Goal: Use online tool/utility: Utilize a website feature to perform a specific function

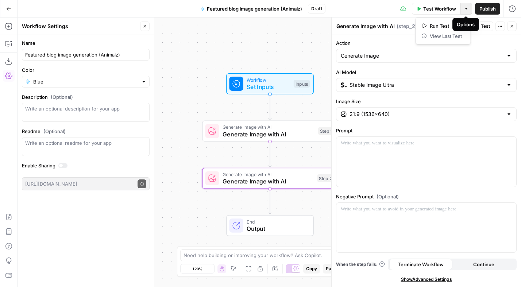
click at [463, 8] on button "Options" at bounding box center [466, 9] width 12 height 12
click at [282, 37] on div "Workflow Set Inputs Inputs Generate Image with AI Generate Image with AI Step 1…" at bounding box center [268, 151] width 503 height 269
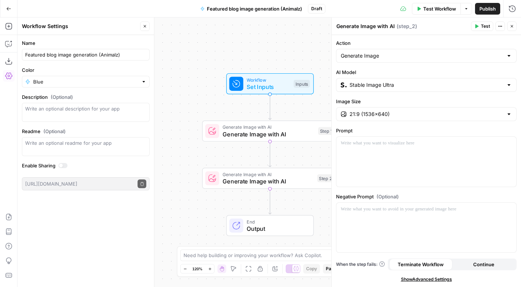
click at [502, 24] on button "Actions" at bounding box center [499, 26] width 9 height 9
click at [424, 23] on div "Generate Image with AI Generate Image with AI ( step_2 )" at bounding box center [402, 26] width 133 height 8
click at [284, 81] on span "Workflow" at bounding box center [267, 79] width 43 height 7
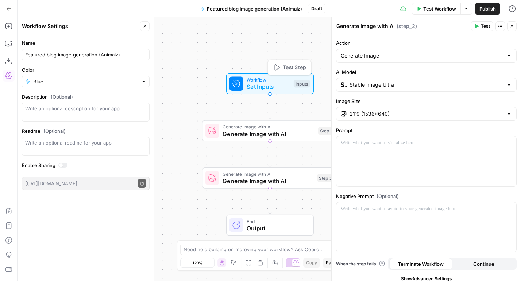
click at [284, 81] on span "Workflow" at bounding box center [267, 79] width 43 height 7
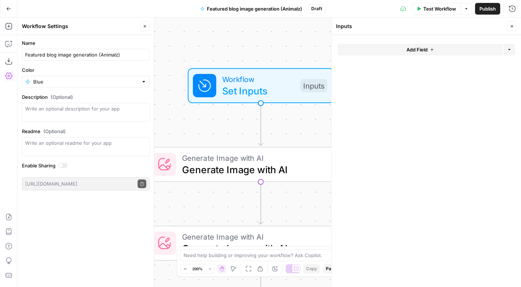
click at [428, 50] on button "Add Field" at bounding box center [419, 50] width 165 height 12
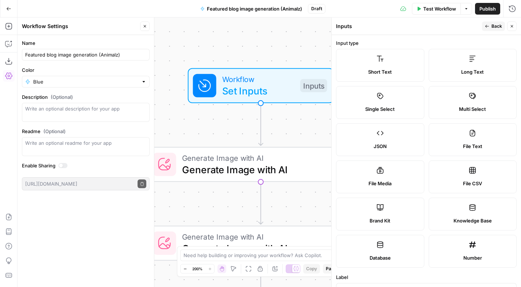
click at [388, 177] on label "File Media" at bounding box center [380, 176] width 88 height 33
type textarea "Supports .mp4, .mp3, .wav, .jpg, .png, .webp, .wma, .m4a file types"
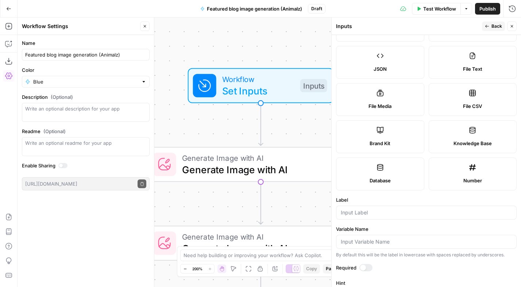
scroll to position [145, 0]
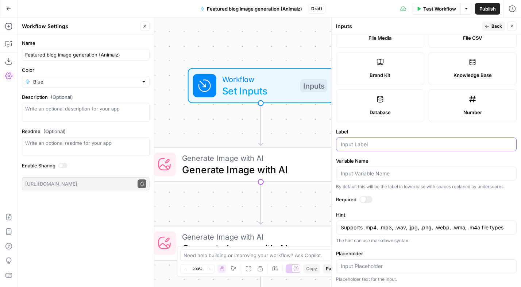
click at [358, 143] on input "Label" at bounding box center [425, 144] width 171 height 7
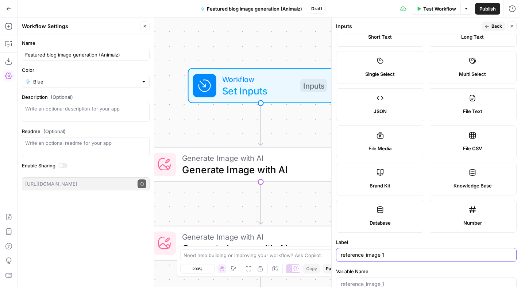
scroll to position [0, 0]
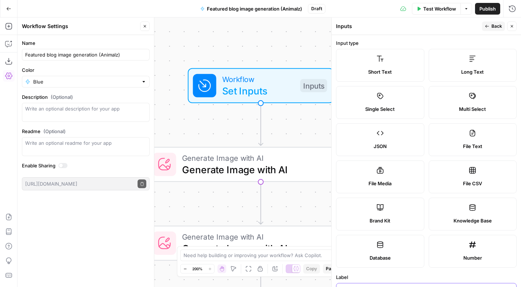
type input "reference_image_1"
click at [492, 28] on span "Back" at bounding box center [496, 26] width 11 height 7
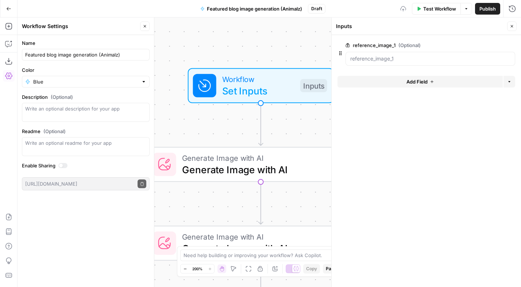
click at [443, 82] on button "Add Field" at bounding box center [419, 82] width 165 height 12
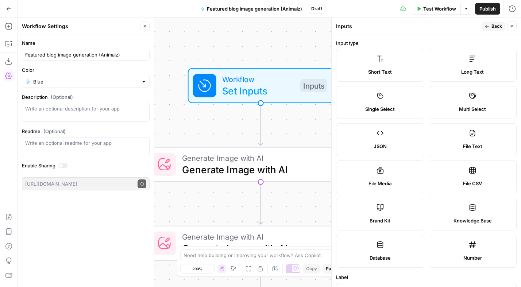
click at [384, 176] on label "File Media" at bounding box center [380, 176] width 88 height 33
type textarea "Supports .mp4, .mp3, .wav, .jpg, .png, .webp, .wma, .m4a file types"
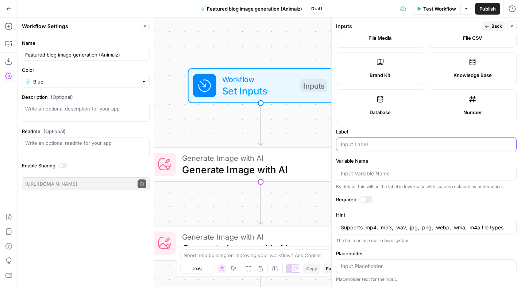
click at [361, 141] on input "Label" at bounding box center [425, 144] width 171 height 7
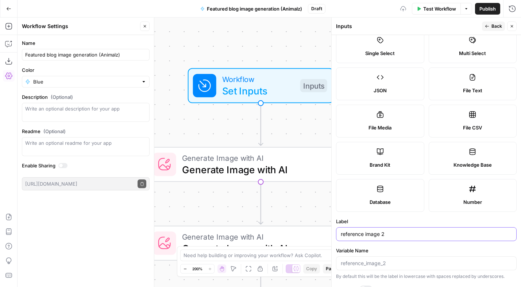
scroll to position [0, 0]
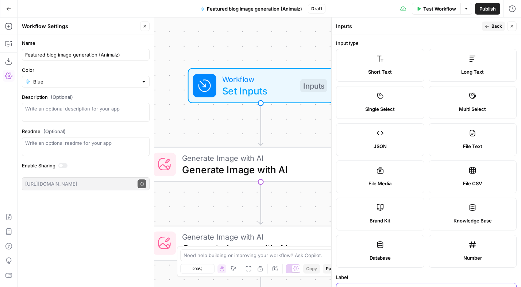
type input "reference image 2"
click at [498, 27] on span "Back" at bounding box center [496, 26] width 11 height 7
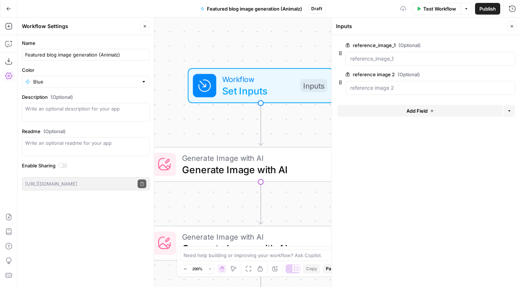
click at [407, 110] on span "Add Field" at bounding box center [416, 110] width 21 height 7
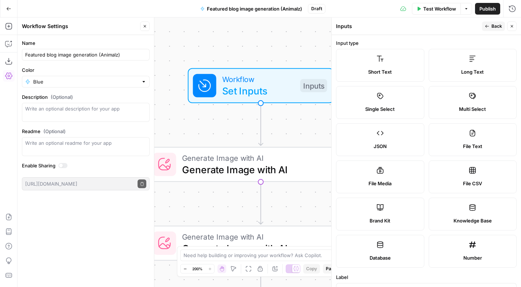
click at [379, 177] on label "File Media" at bounding box center [380, 176] width 88 height 33
type textarea "Supports .mp4, .mp3, .wav, .jpg, .png, .webp, .wma, .m4a file types"
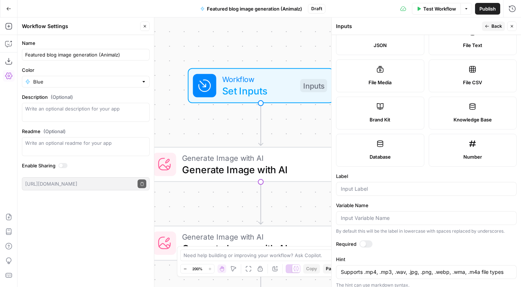
scroll to position [145, 0]
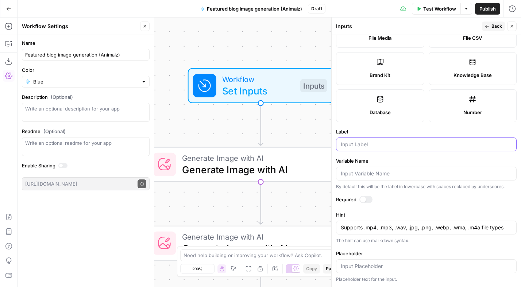
click at [377, 144] on input "Label" at bounding box center [425, 144] width 171 height 7
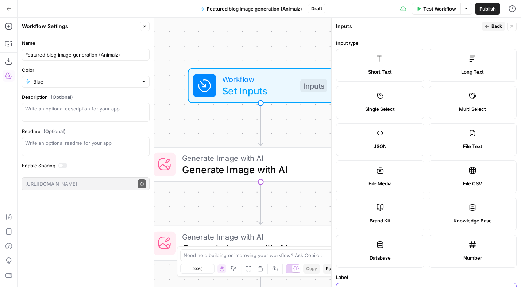
type input "reference image 3"
click at [498, 26] on span "Back" at bounding box center [496, 26] width 11 height 7
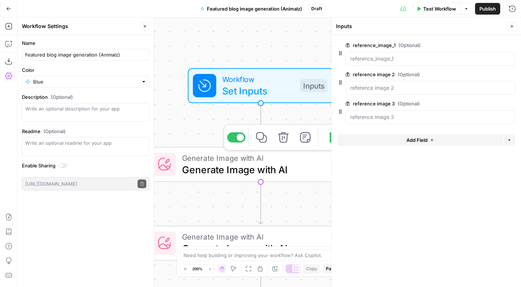
click at [256, 159] on span "Generate Image with AI" at bounding box center [258, 158] width 153 height 12
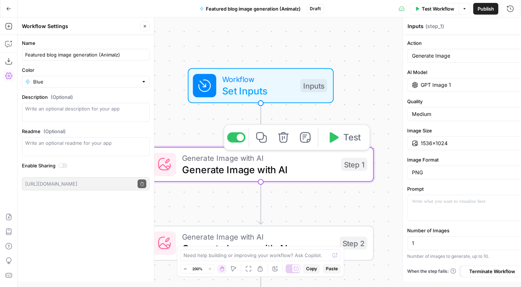
type textarea "Generate Image with AI"
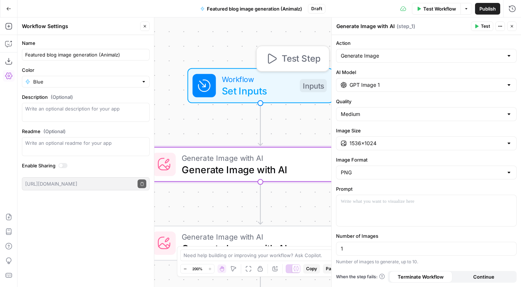
click at [248, 80] on span "Workflow" at bounding box center [258, 79] width 72 height 12
click at [249, 84] on span "Set Inputs" at bounding box center [258, 90] width 72 height 15
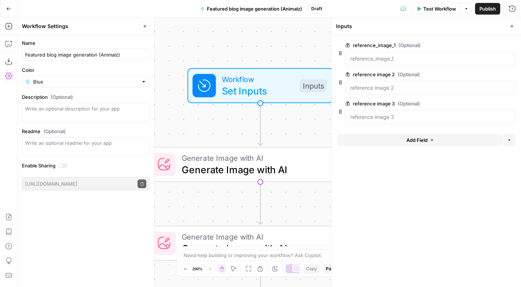
click at [422, 142] on span "Add Field" at bounding box center [416, 139] width 21 height 7
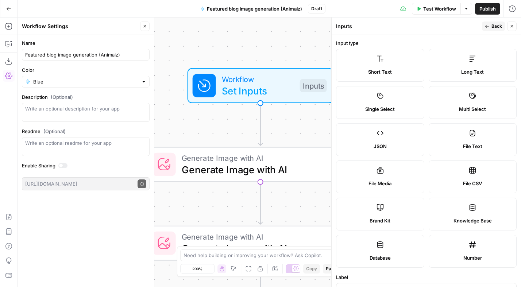
click at [461, 67] on label "Long Text" at bounding box center [472, 65] width 88 height 33
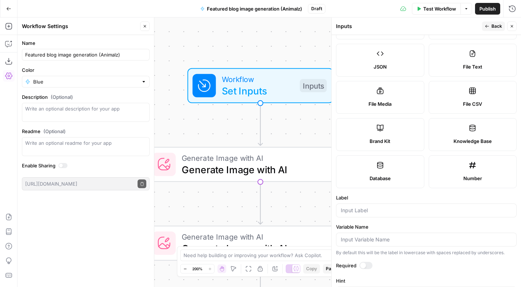
scroll to position [184, 0]
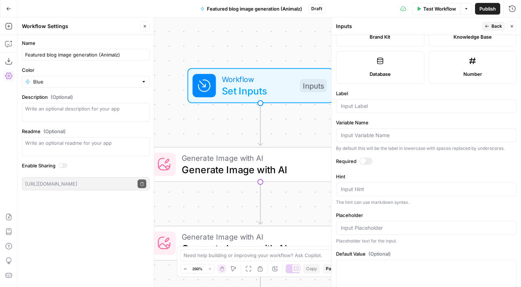
click at [368, 160] on div at bounding box center [365, 160] width 13 height 7
click at [359, 106] on input "Label" at bounding box center [425, 105] width 171 height 7
type input "image prompt"
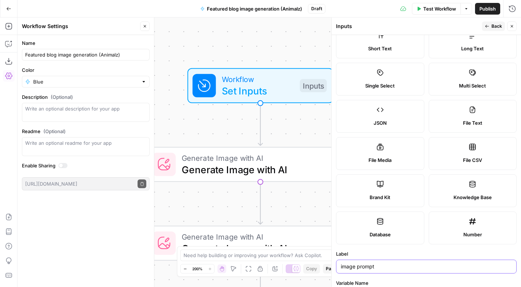
scroll to position [0, 0]
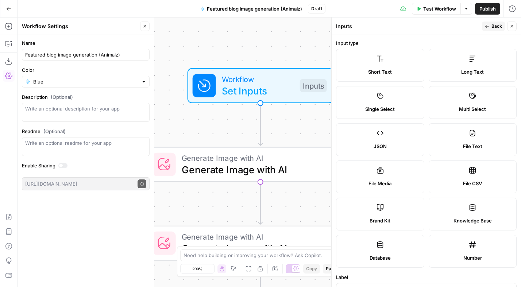
click at [492, 25] on span "Back" at bounding box center [496, 26] width 11 height 7
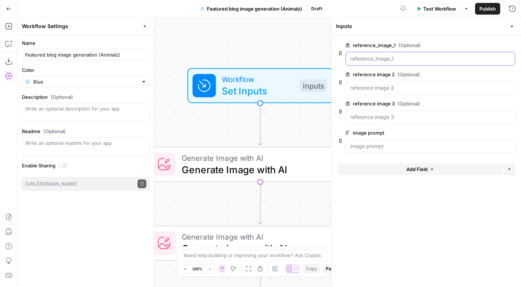
click at [379, 59] on input "reference_image_1 (Optional)" at bounding box center [430, 58] width 160 height 7
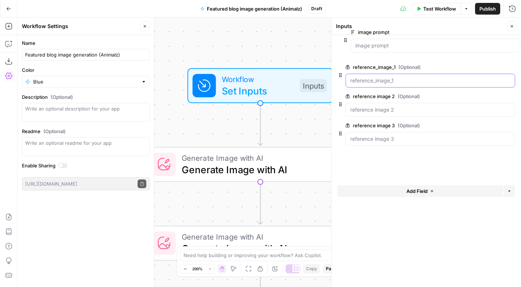
drag, startPoint x: 339, startPoint y: 141, endPoint x: 344, endPoint y: 42, distance: 100.0
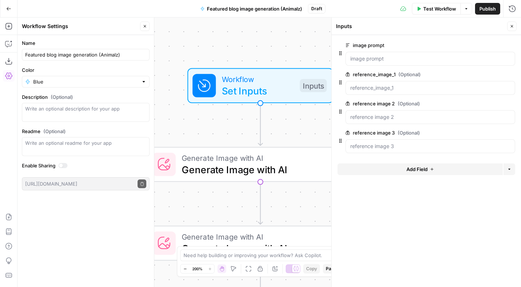
click at [360, 54] on div at bounding box center [430, 59] width 170 height 14
click at [361, 56] on prompt "image prompt" at bounding box center [430, 58] width 160 height 7
click at [372, 59] on prompt "image prompt" at bounding box center [430, 58] width 160 height 7
click at [295, 167] on span "Generate Image with AI" at bounding box center [258, 169] width 153 height 15
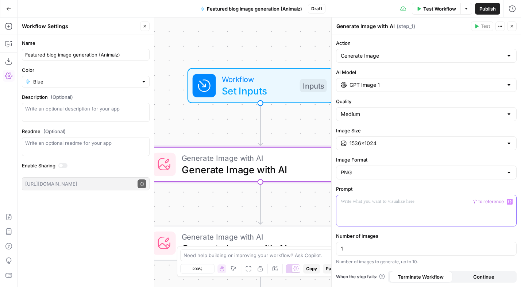
click at [361, 207] on div at bounding box center [426, 210] width 180 height 31
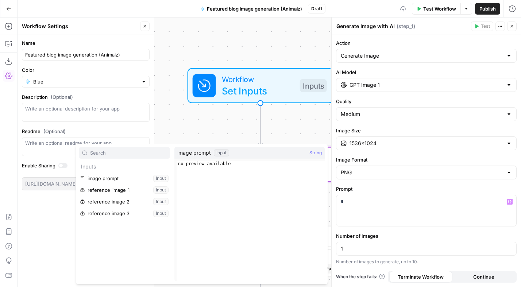
click at [205, 153] on span "image prompt" at bounding box center [194, 152] width 34 height 7
click at [110, 178] on button "Select variable image prompt" at bounding box center [124, 178] width 91 height 12
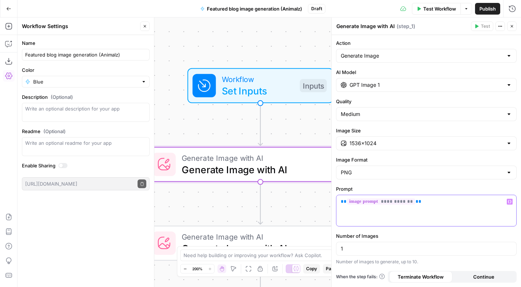
click at [435, 199] on p "**********" at bounding box center [425, 209] width 171 height 22
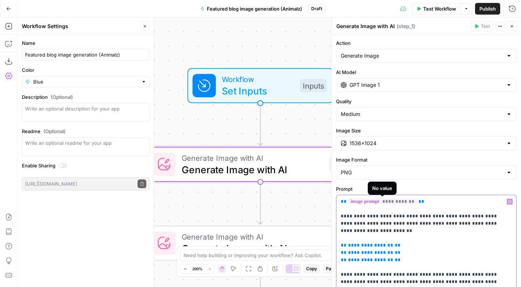
drag, startPoint x: 432, startPoint y: 201, endPoint x: 344, endPoint y: 199, distance: 87.1
click at [344, 199] on p "**********" at bounding box center [422, 260] width 165 height 124
click at [507, 203] on icon "button" at bounding box center [509, 201] width 4 height 3
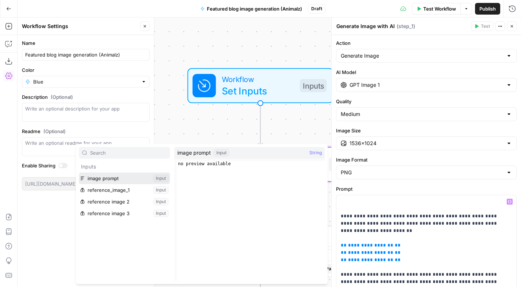
click at [126, 176] on button "Select variable image prompt" at bounding box center [124, 178] width 91 height 12
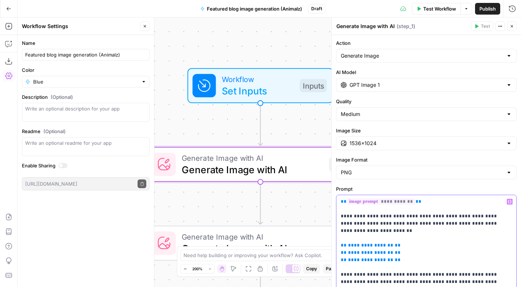
drag, startPoint x: 402, startPoint y: 254, endPoint x: 337, endPoint y: 236, distance: 67.8
click at [337, 236] on div "**********" at bounding box center [426, 260] width 180 height 130
click at [507, 202] on icon "button" at bounding box center [509, 202] width 4 height 4
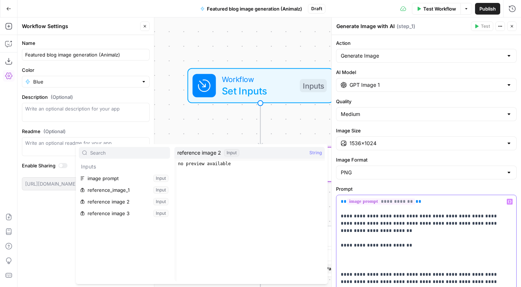
click at [361, 250] on p "**********" at bounding box center [422, 260] width 165 height 124
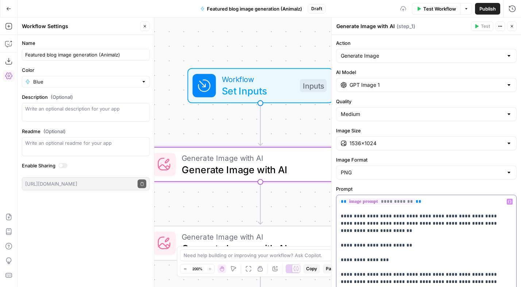
click at [507, 202] on icon "button" at bounding box center [509, 202] width 4 height 4
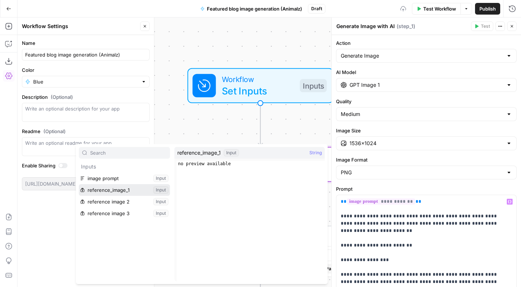
click at [119, 188] on button "Select variable reference_image_1" at bounding box center [124, 190] width 91 height 12
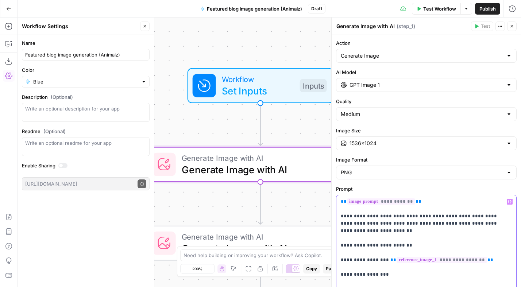
click at [507, 202] on icon "button" at bounding box center [509, 202] width 4 height 4
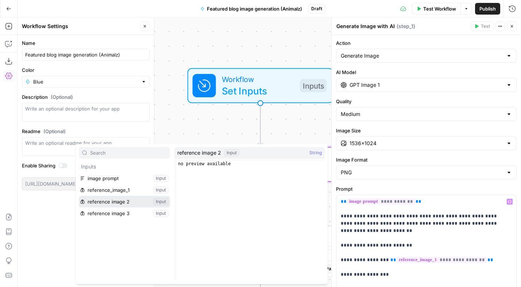
click at [121, 203] on button "Select variable reference image 2" at bounding box center [124, 202] width 91 height 12
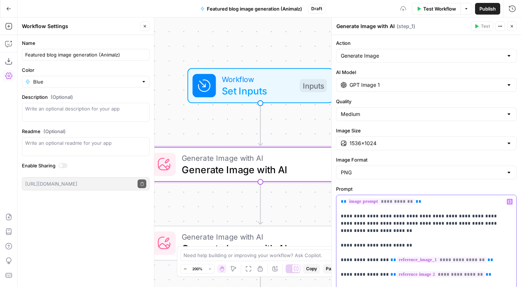
click at [507, 200] on icon "button" at bounding box center [509, 202] width 4 height 4
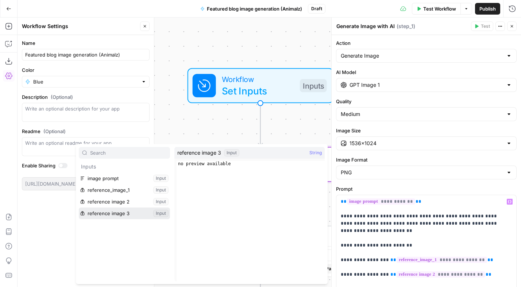
click at [130, 212] on button "Select variable reference image 3" at bounding box center [124, 213] width 91 height 12
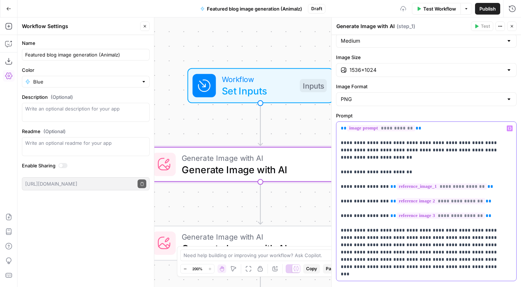
scroll to position [75, 0]
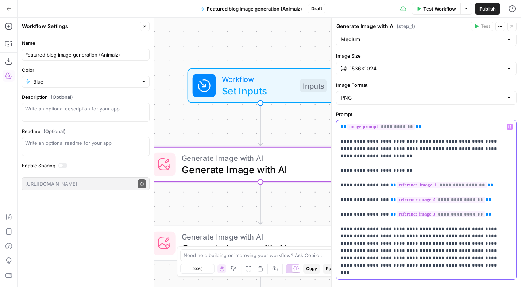
click at [387, 256] on p "**********" at bounding box center [422, 199] width 165 height 153
click at [487, 8] on span "Publish" at bounding box center [487, 8] width 16 height 7
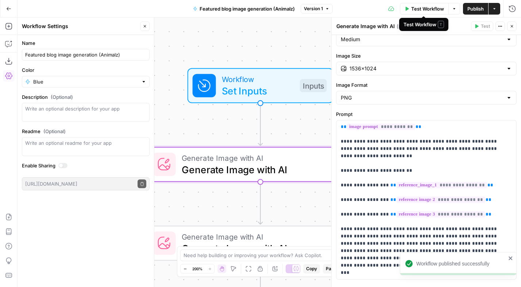
click at [427, 8] on span "Test Workflow" at bounding box center [427, 8] width 33 height 7
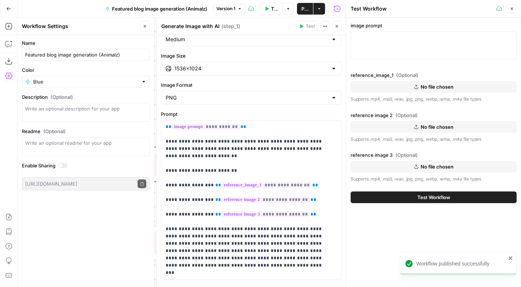
click at [369, 47] on div at bounding box center [433, 45] width 166 height 28
paste textarea "Aerial view of a minimalist conference room with a white oval table. Four disti…"
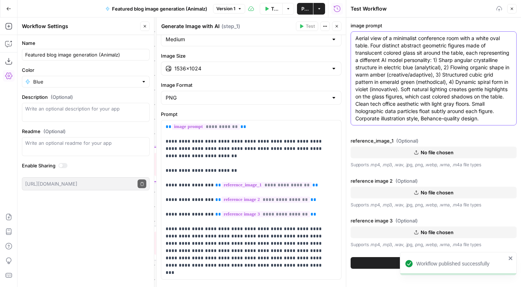
type textarea "Aerial view of a minimalist conference room with a white oval table. Four disti…"
click at [445, 154] on span "No file chosen" at bounding box center [436, 152] width 33 height 7
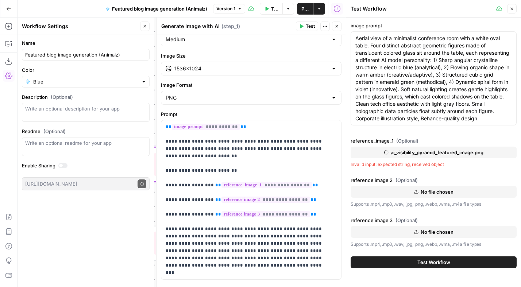
click at [429, 190] on span "No file chosen" at bounding box center [436, 191] width 33 height 7
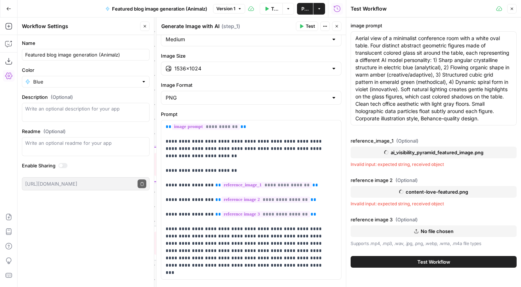
click at [428, 230] on span "No file chosen" at bounding box center [436, 230] width 33 height 7
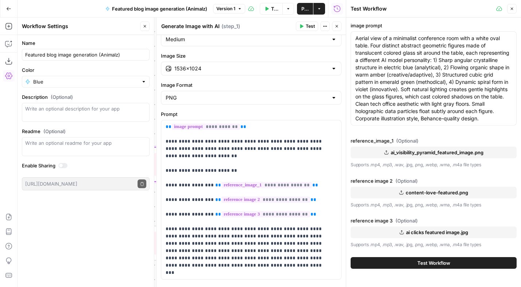
click at [431, 262] on span "Test Workflow" at bounding box center [433, 262] width 33 height 7
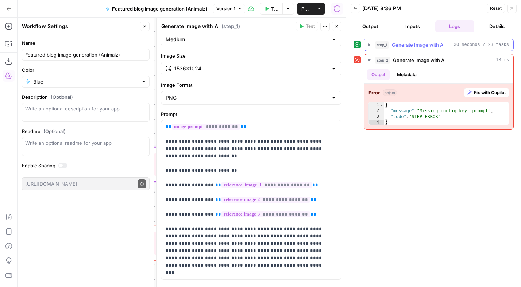
click at [371, 46] on icon "button" at bounding box center [369, 45] width 6 height 6
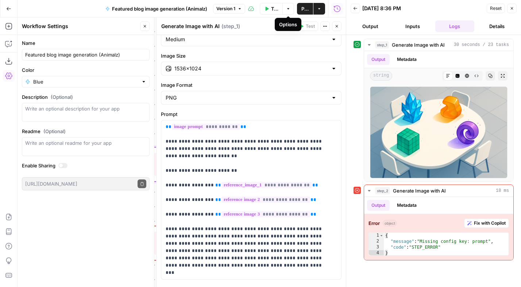
click at [288, 9] on icon "button" at bounding box center [288, 9] width 4 height 4
click at [320, 8] on icon "button" at bounding box center [319, 9] width 4 height 4
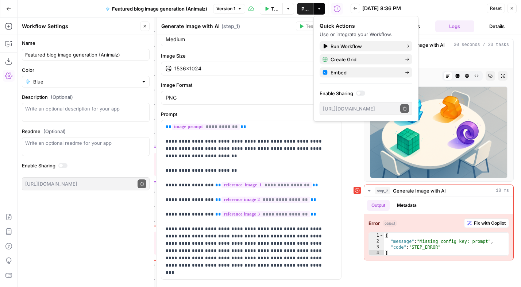
click at [424, 11] on div "[DATE] 8:36 PM" at bounding box center [423, 8] width 122 height 7
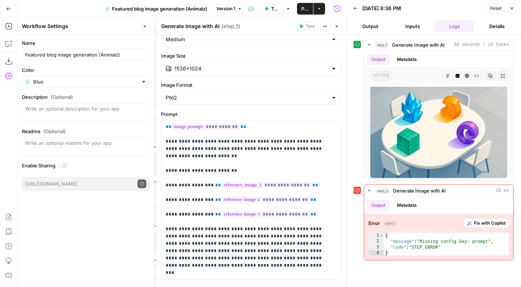
click at [514, 8] on button "Close" at bounding box center [511, 8] width 9 height 9
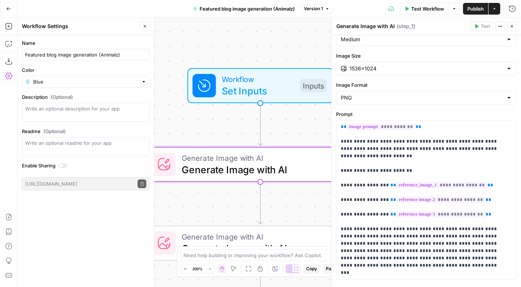
click at [452, 10] on button "Options" at bounding box center [454, 9] width 12 height 12
click at [494, 8] on icon "button" at bounding box center [494, 8] width 2 height 1
click at [327, 39] on div "Workflow Set Inputs Inputs Generate Image with AI Generate Image with AI Step 1…" at bounding box center [268, 151] width 503 height 269
click at [366, 188] on p "**********" at bounding box center [422, 199] width 165 height 153
click at [209, 234] on span "Generate Image with AI" at bounding box center [258, 236] width 152 height 12
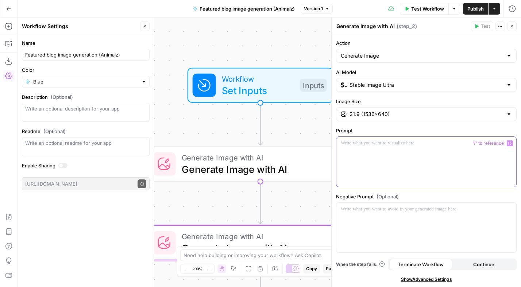
click at [378, 144] on p at bounding box center [425, 143] width 171 height 7
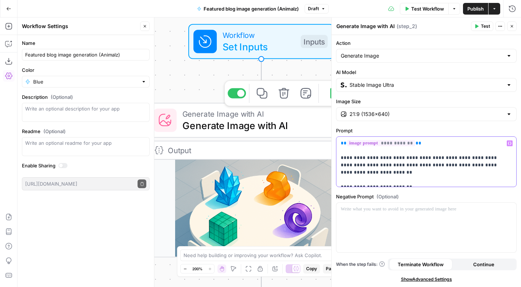
scroll to position [9, 0]
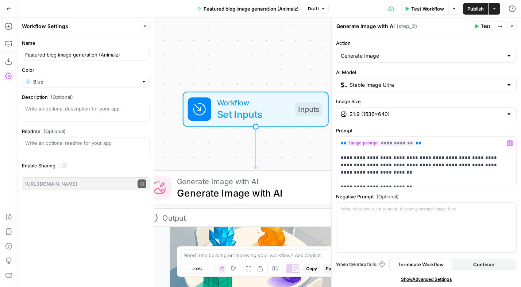
drag, startPoint x: 470, startPoint y: 8, endPoint x: 469, endPoint y: 13, distance: 4.9
click at [470, 8] on span "Publish" at bounding box center [475, 8] width 16 height 7
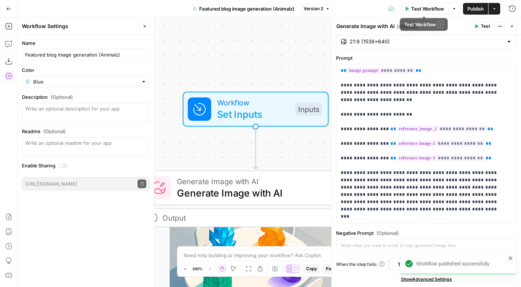
click at [429, 10] on span "Test Workflow" at bounding box center [427, 8] width 33 height 7
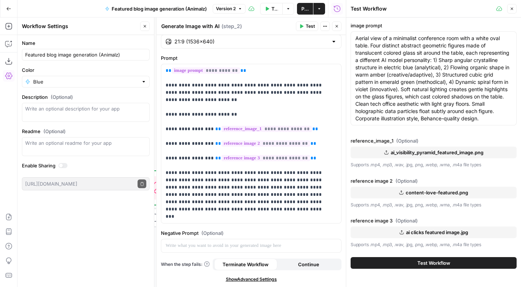
click at [440, 263] on span "Test Workflow" at bounding box center [433, 262] width 33 height 7
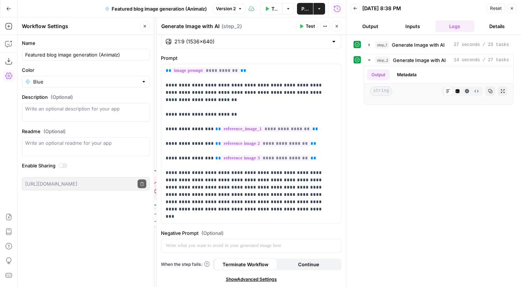
click at [336, 27] on icon "button" at bounding box center [336, 26] width 4 height 4
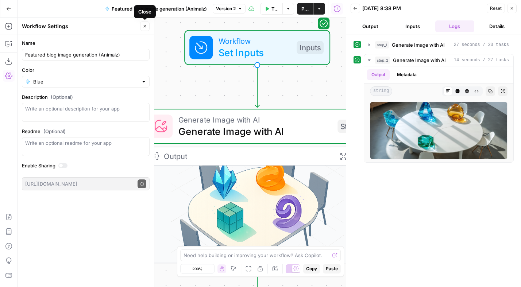
click at [146, 27] on icon "button" at bounding box center [145, 26] width 4 height 4
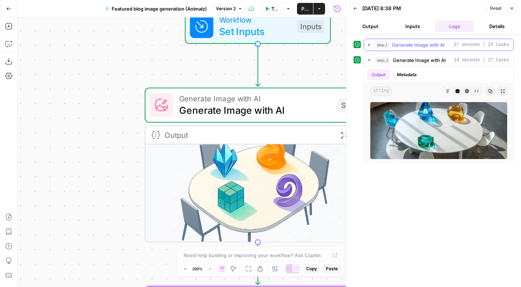
click at [368, 42] on button "step_1 Generate Image with AI 27 seconds / 23 tasks" at bounding box center [438, 45] width 149 height 12
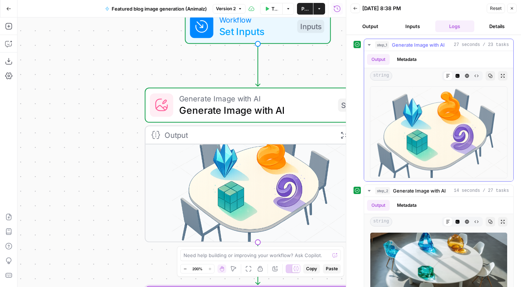
click at [442, 122] on img at bounding box center [438, 132] width 137 height 92
click at [488, 75] on icon "button" at bounding box center [490, 76] width 4 height 4
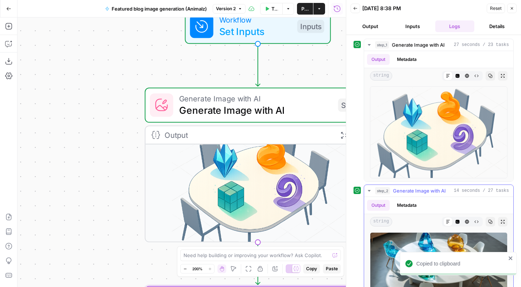
click at [409, 245] on img at bounding box center [438, 261] width 137 height 58
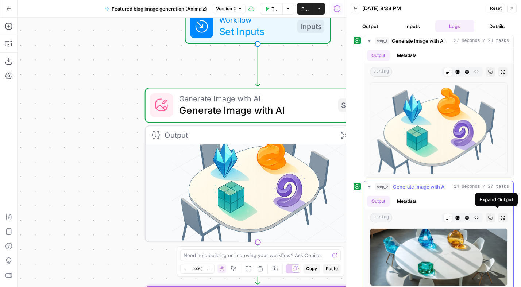
click at [499, 213] on button "Expand Output" at bounding box center [502, 217] width 9 height 9
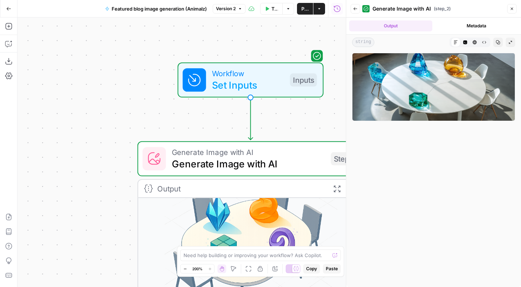
click at [269, 12] on button "Test Workflow" at bounding box center [271, 9] width 23 height 12
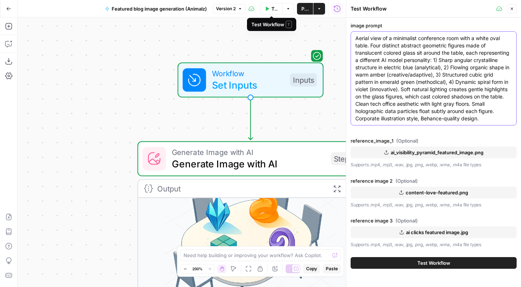
click at [404, 91] on textarea "Aerial view of a minimalist conference room with a white oval table. Four disti…" at bounding box center [433, 78] width 156 height 87
paste textarea "Isometric view of a minimalist conference room with four stylized AI characters…"
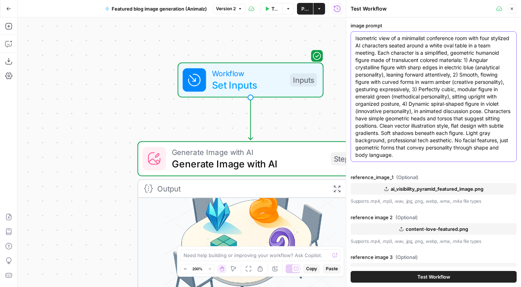
scroll to position [30, 0]
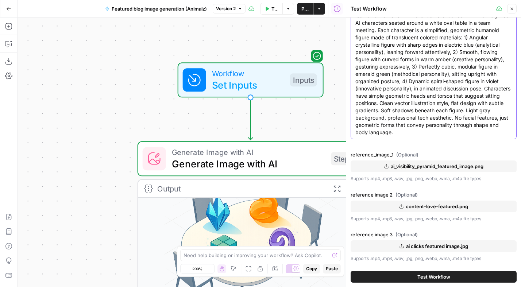
type textarea "Isometric view of a minimalist conference room with four stylized AI characters…"
click at [442, 274] on span "Test Workflow" at bounding box center [433, 276] width 33 height 7
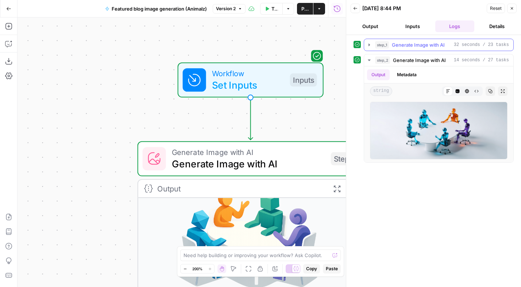
click at [370, 45] on icon "button" at bounding box center [369, 45] width 6 height 6
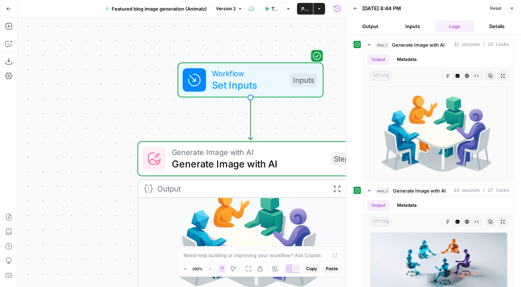
click at [415, 27] on button "Inputs" at bounding box center [412, 26] width 39 height 12
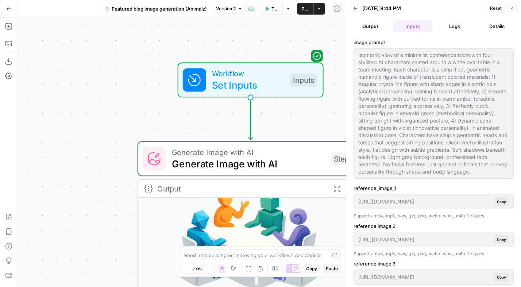
click at [277, 9] on span "Test Workflow" at bounding box center [274, 8] width 7 height 7
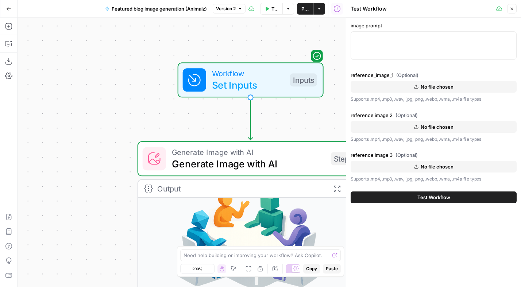
click at [388, 43] on div at bounding box center [433, 45] width 166 height 28
paste textarea "Isometric view of a tech conference room with four geometric AI entities in a s…"
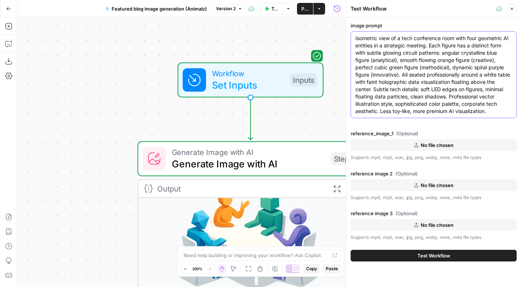
type textarea "Isometric view of a tech conference room with four geometric AI entities in a s…"
click at [437, 254] on span "Test Workflow" at bounding box center [433, 255] width 33 height 7
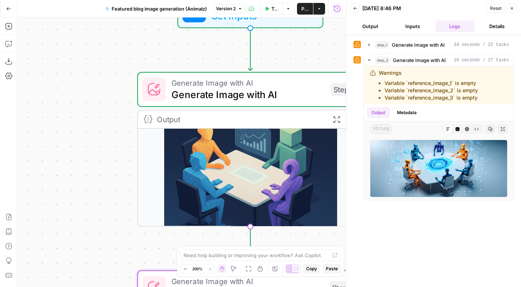
click at [251, 171] on img at bounding box center [250, 168] width 225 height 115
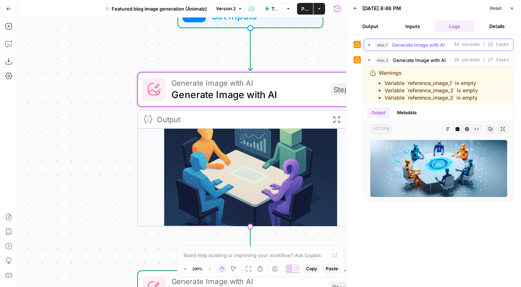
click at [368, 43] on icon "button" at bounding box center [369, 45] width 6 height 6
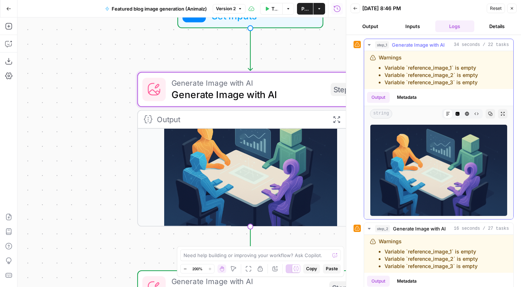
click at [437, 172] on img at bounding box center [438, 170] width 137 height 92
click at [270, 8] on button "Test Workflow" at bounding box center [271, 9] width 23 height 12
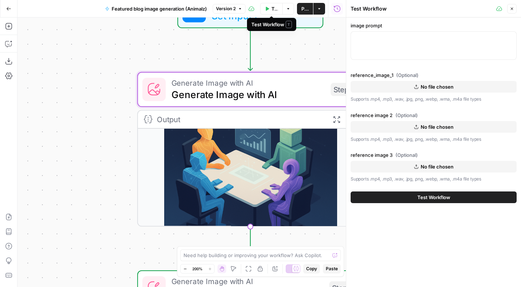
click at [395, 46] on div at bounding box center [433, 45] width 166 height 28
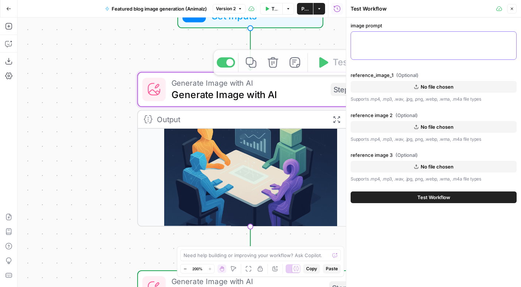
paste textarea "Isometric view of a tech conference room with four geometric AI entities in a s…"
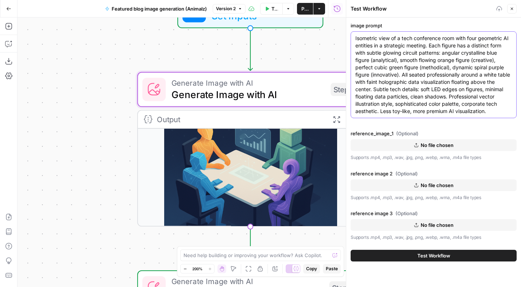
type textarea "Isometric view of a tech conference room with four geometric AI entities in a s…"
click at [419, 148] on button "No file chosen" at bounding box center [433, 145] width 166 height 12
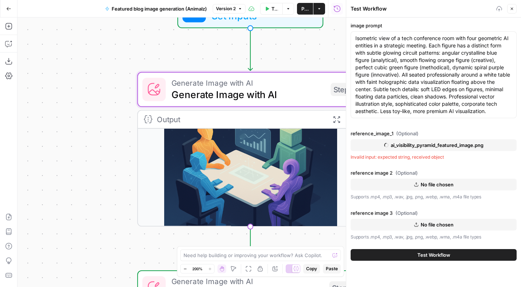
click at [440, 184] on span "No file chosen" at bounding box center [436, 184] width 33 height 7
click at [429, 223] on span "No file chosen" at bounding box center [436, 223] width 33 height 7
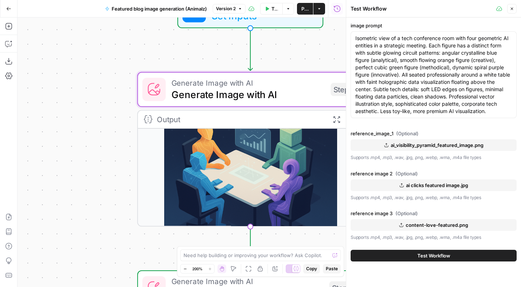
click at [437, 256] on span "Test Workflow" at bounding box center [433, 255] width 33 height 7
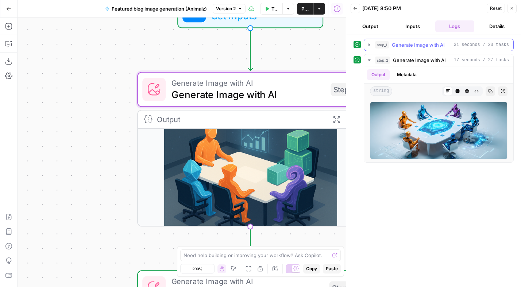
click at [369, 44] on icon "button" at bounding box center [368, 44] width 1 height 3
